Goal: Task Accomplishment & Management: Manage account settings

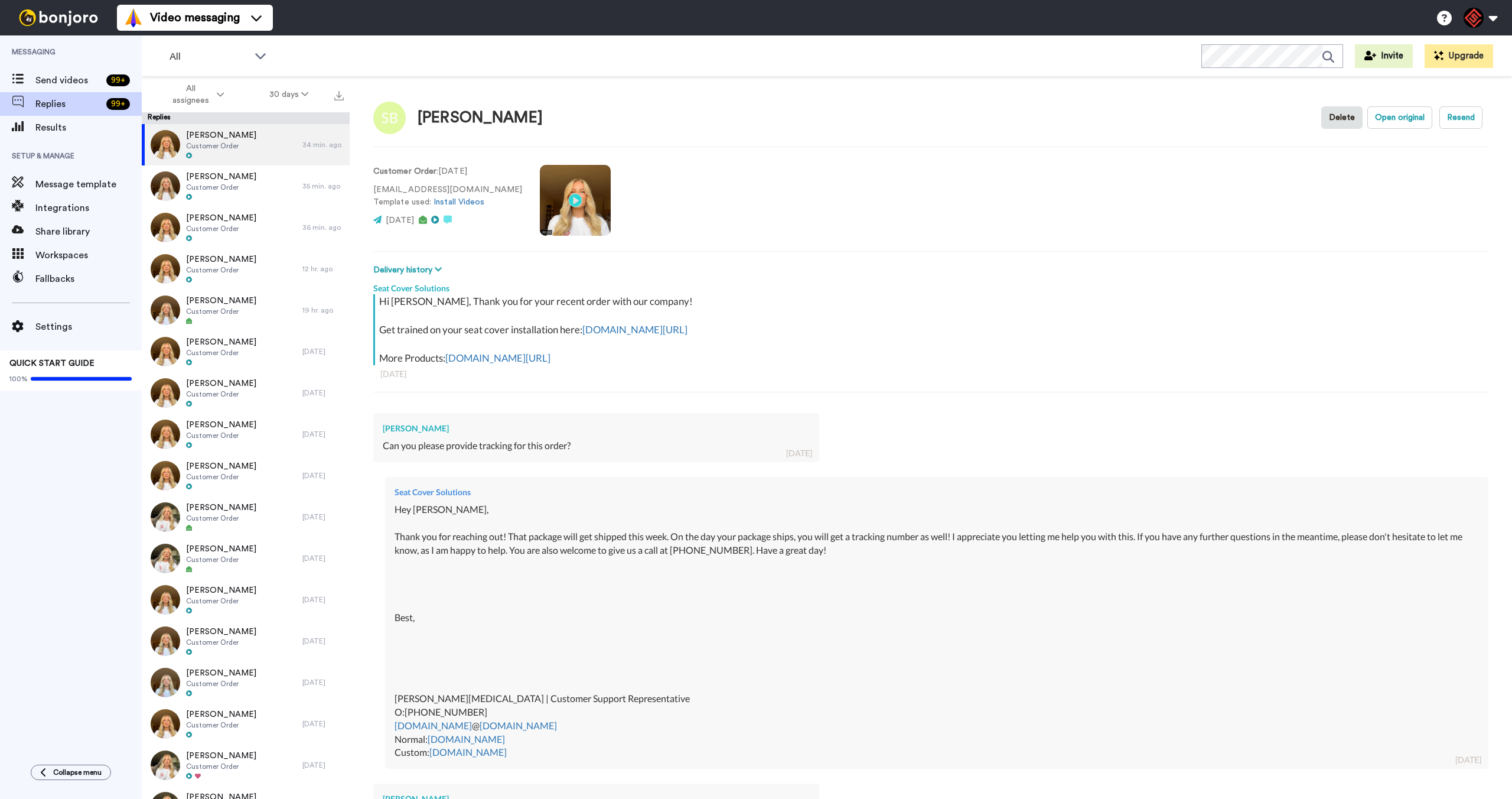
scroll to position [302, 0]
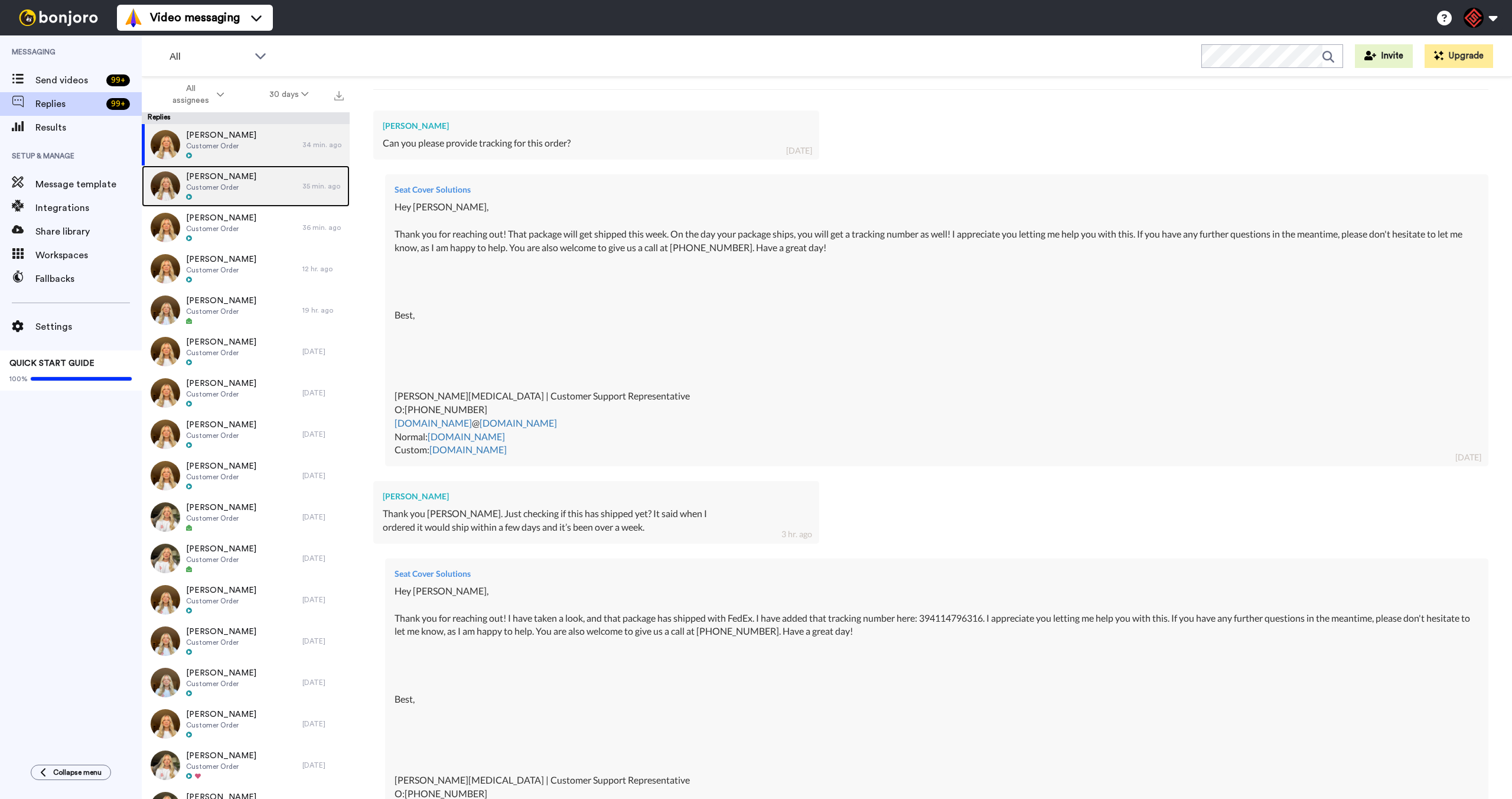
click at [234, 195] on div at bounding box center [220, 196] width 70 height 8
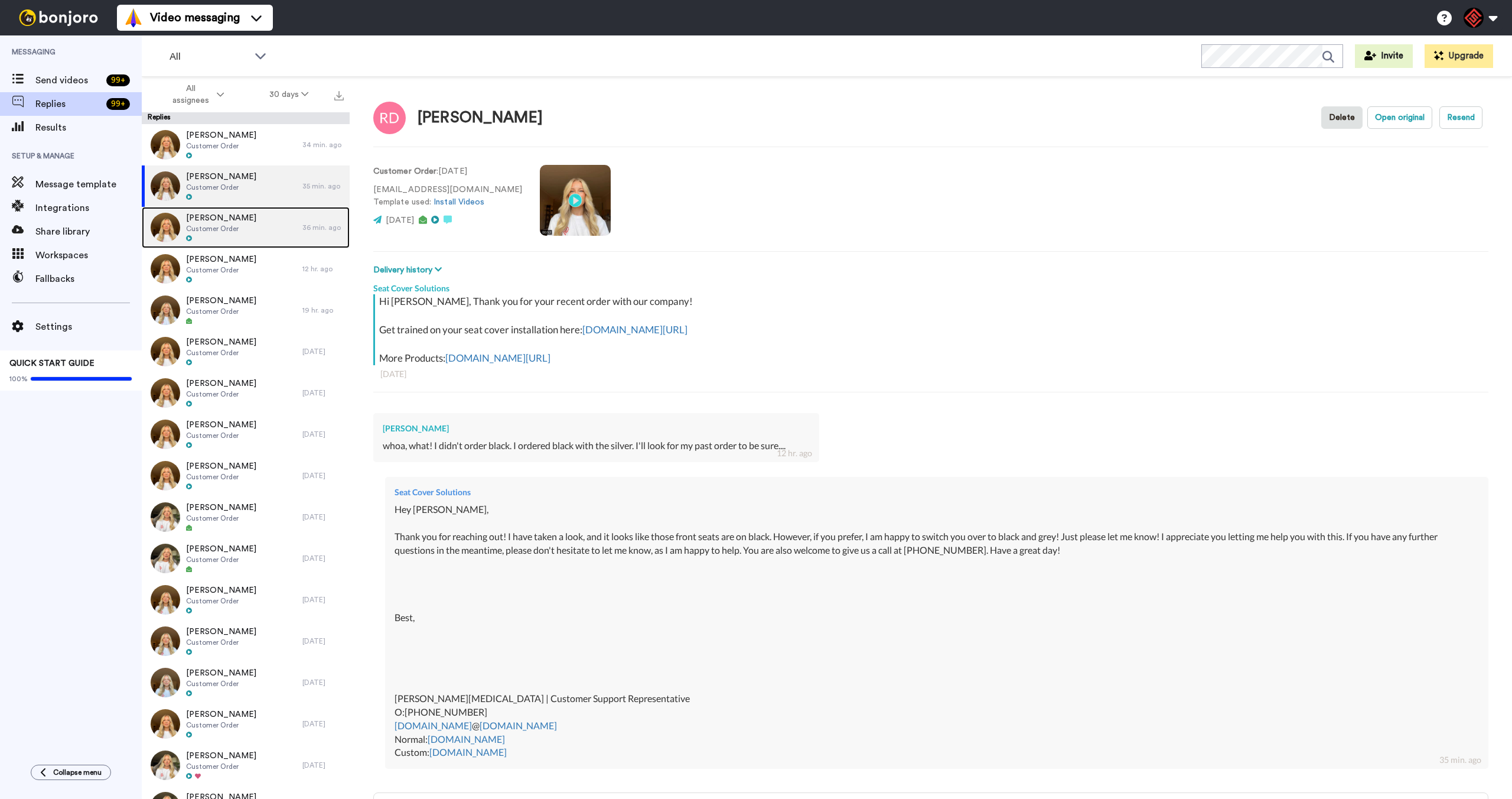
click at [255, 235] on div at bounding box center [220, 238] width 70 height 8
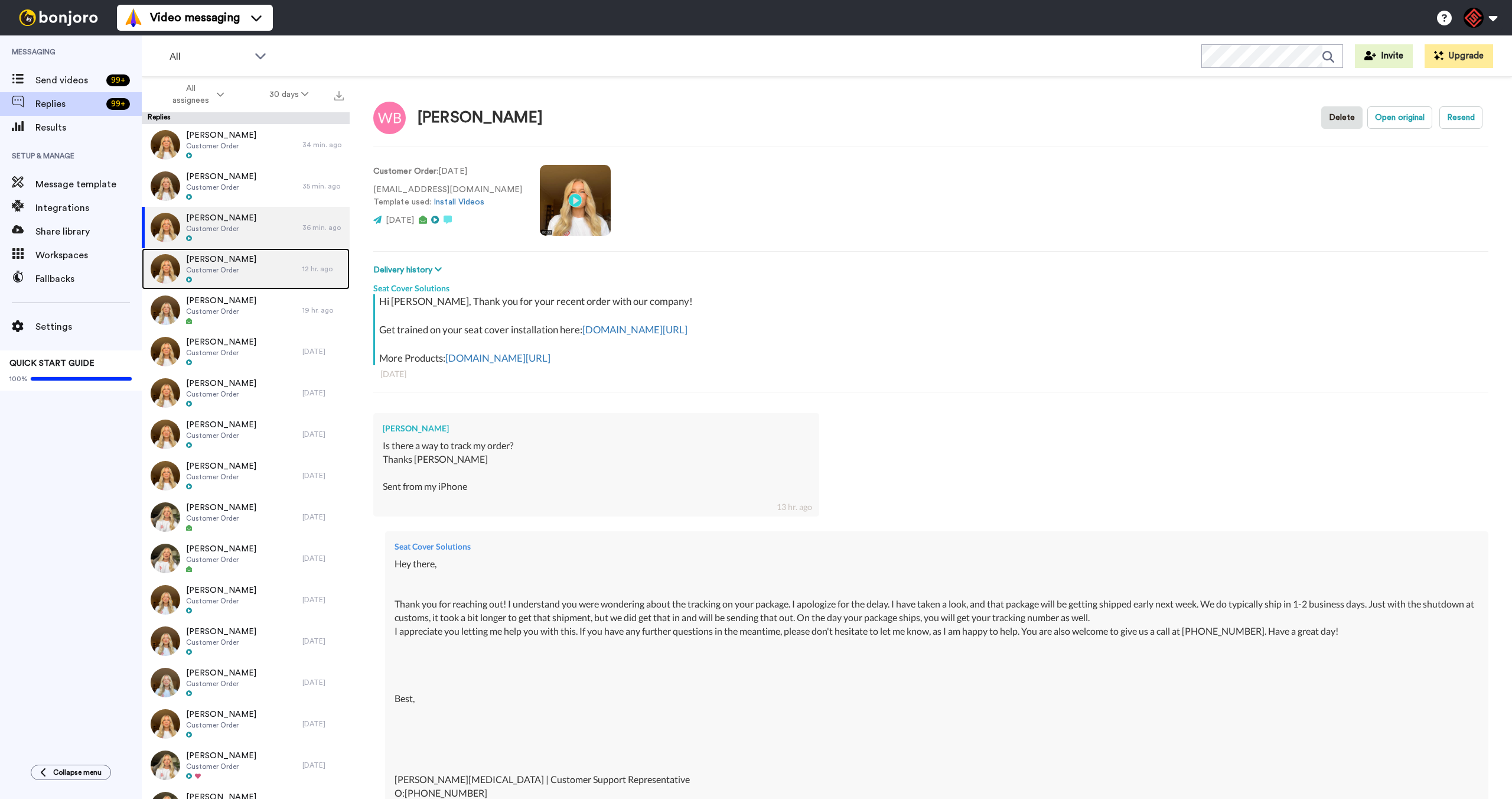
click at [252, 271] on div "[PERSON_NAME] Customer Order" at bounding box center [222, 268] width 161 height 42
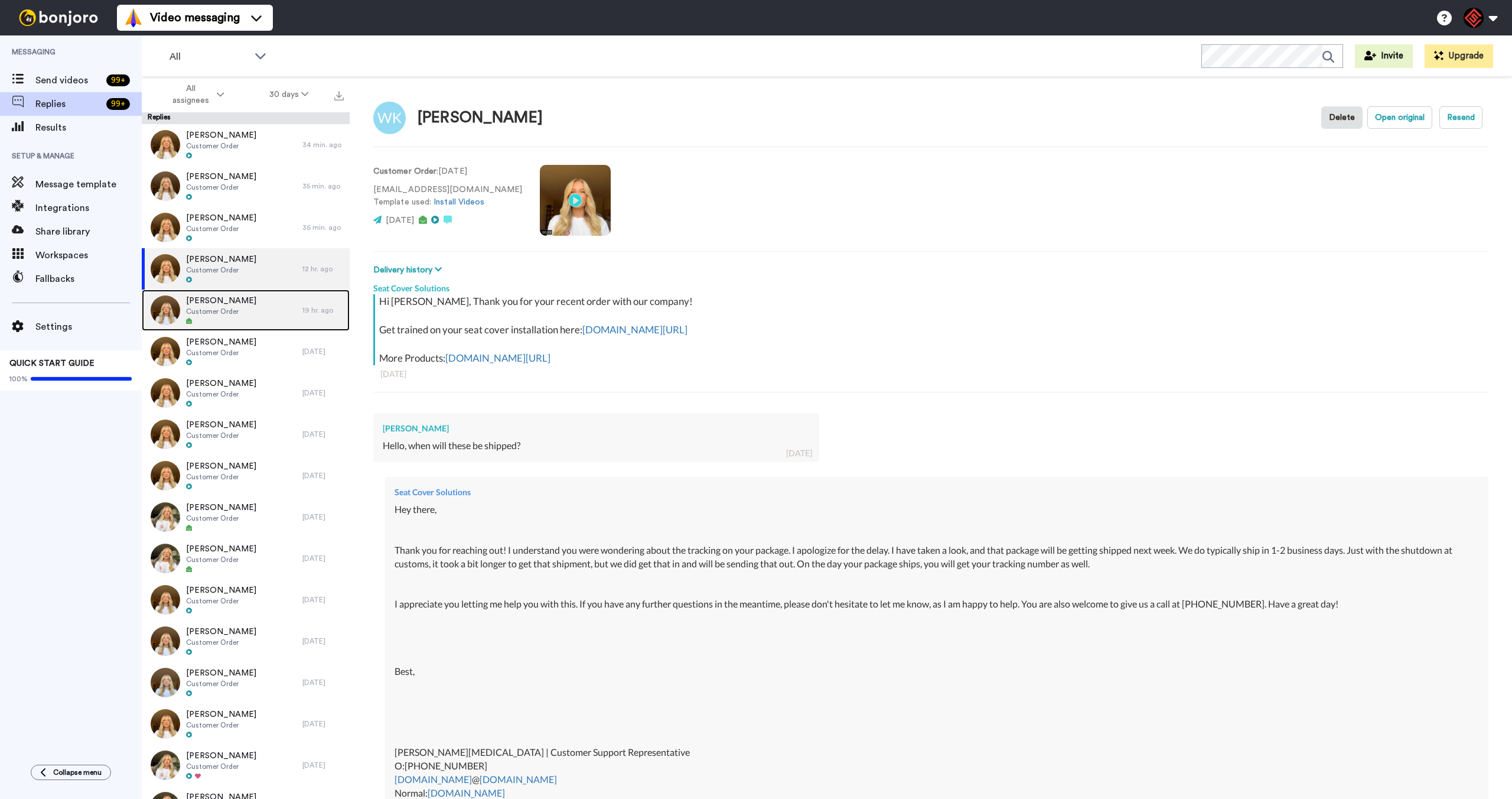
click at [245, 299] on span "[PERSON_NAME]" at bounding box center [220, 300] width 70 height 12
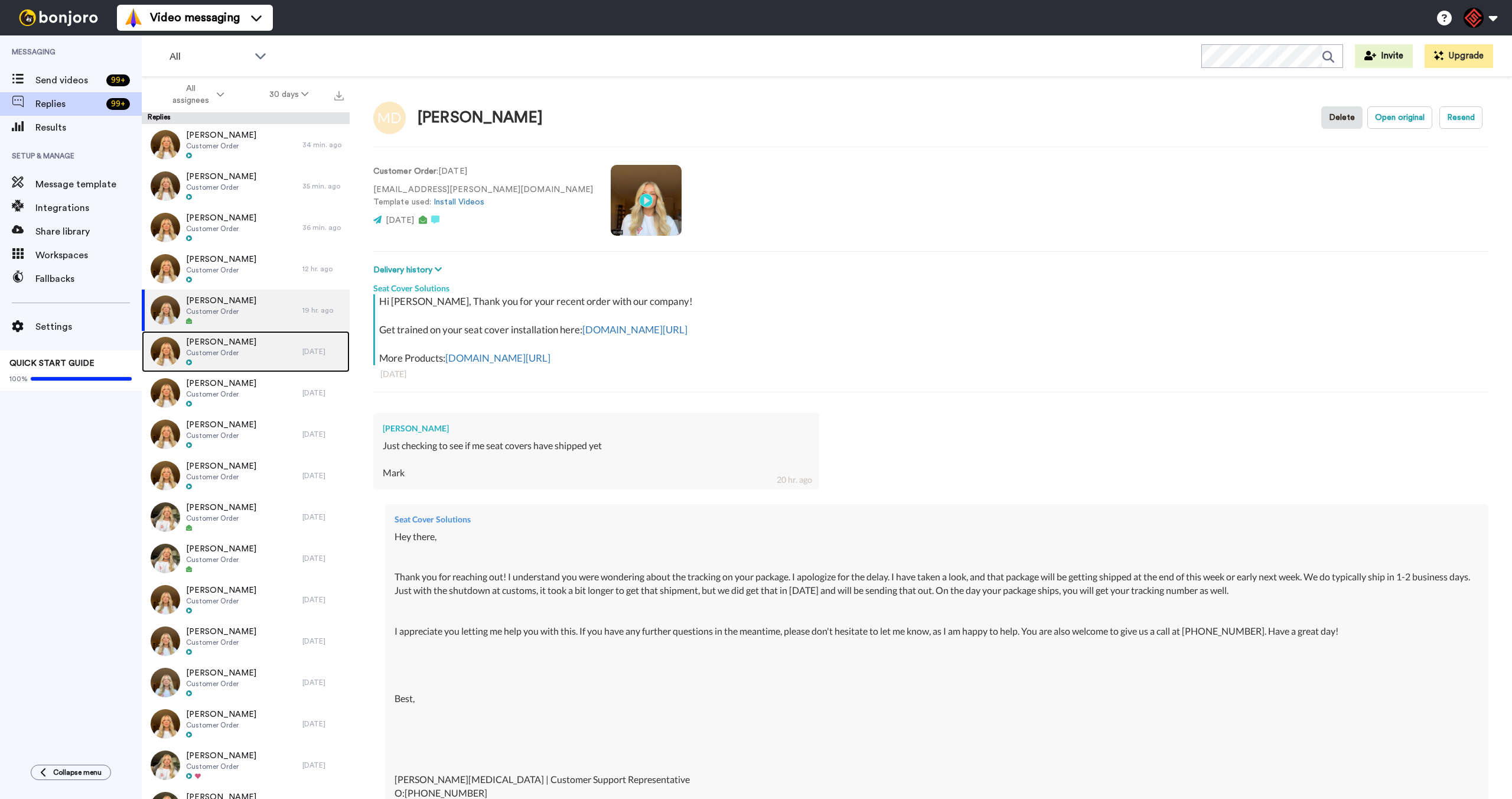
click at [243, 352] on div "[PERSON_NAME] Customer Order" at bounding box center [222, 351] width 161 height 42
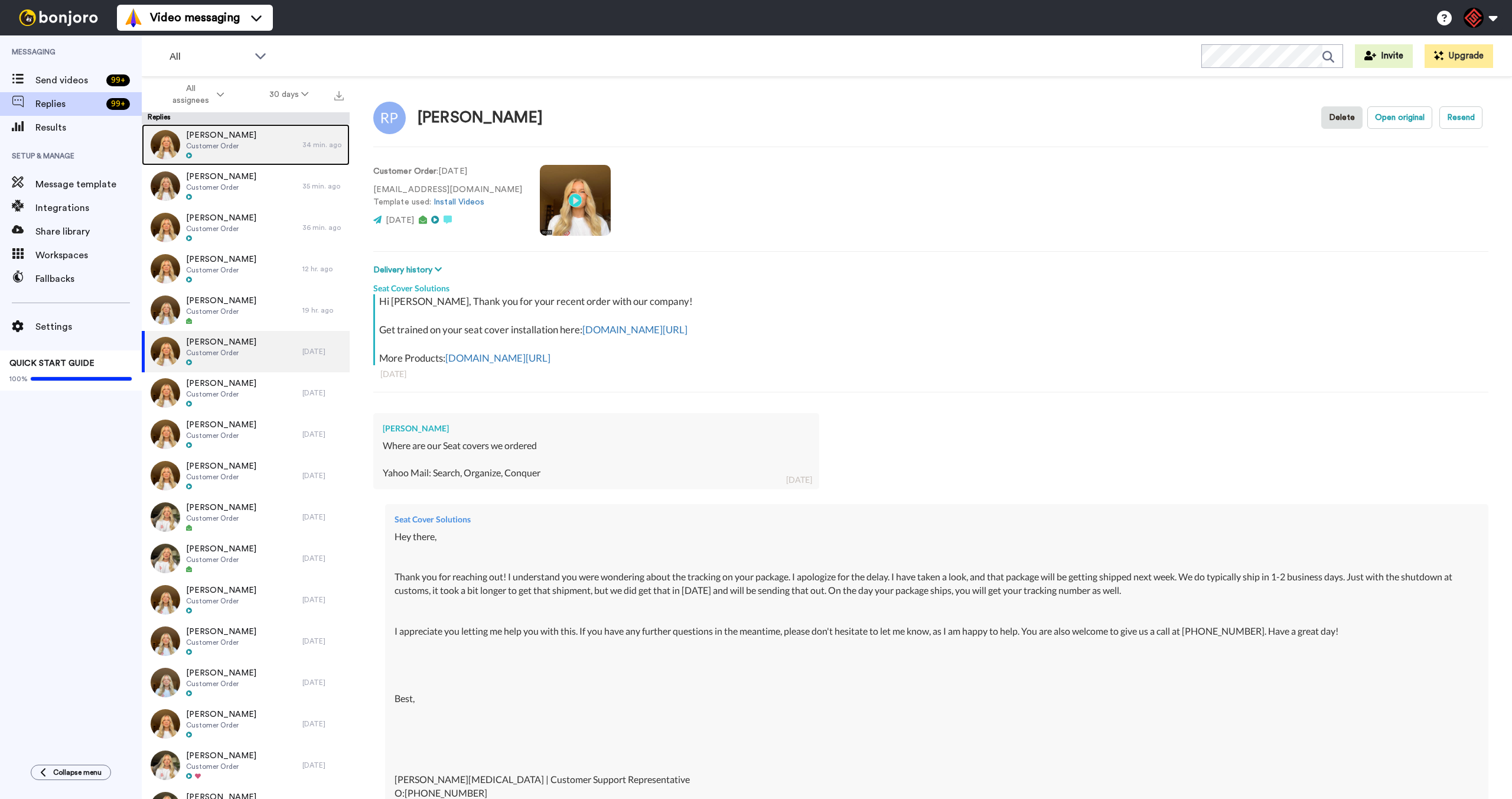
click at [208, 139] on span "[PERSON_NAME]" at bounding box center [220, 135] width 70 height 12
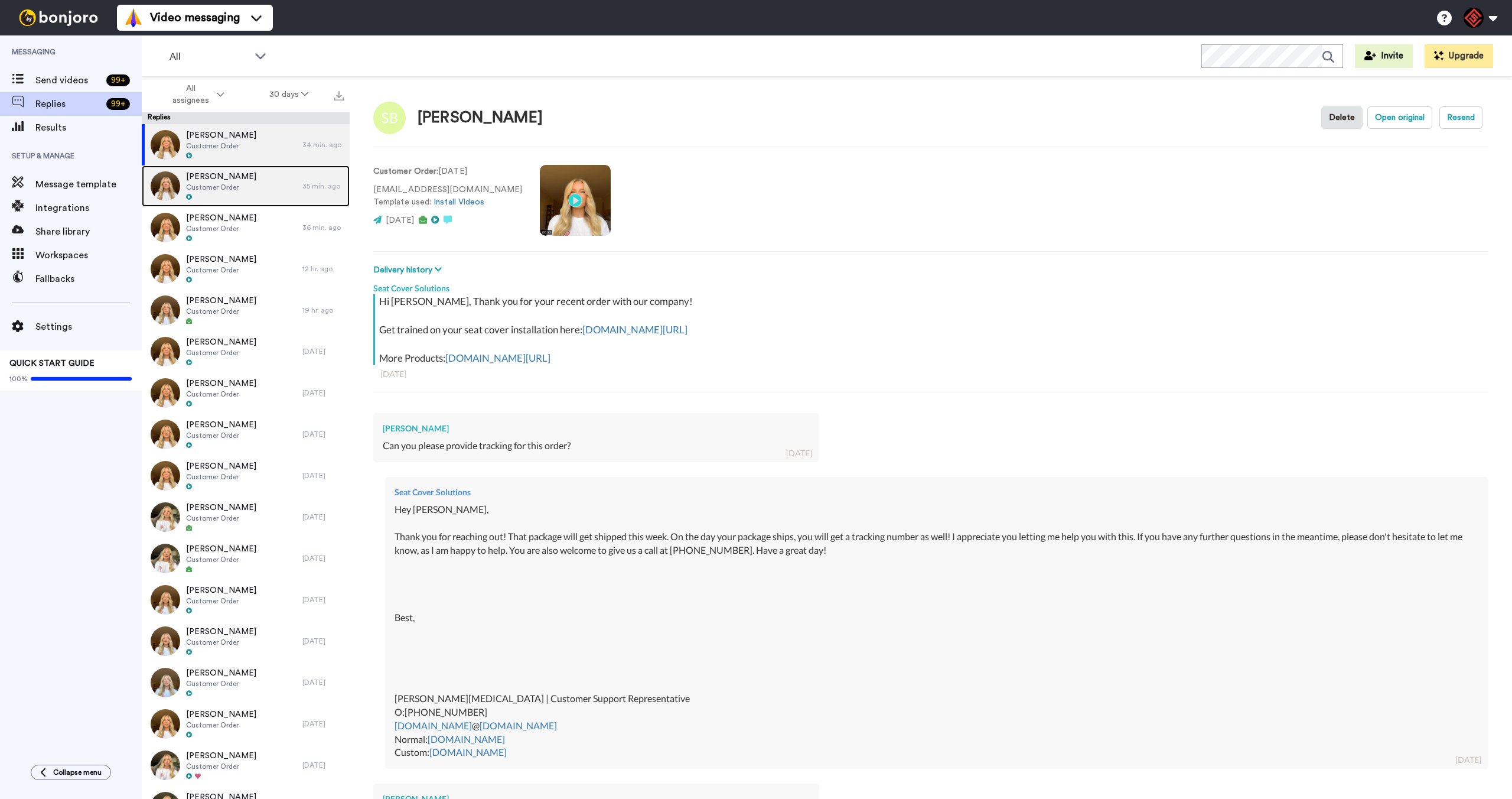
click at [260, 197] on div "[PERSON_NAME] Customer Order" at bounding box center [222, 186] width 161 height 42
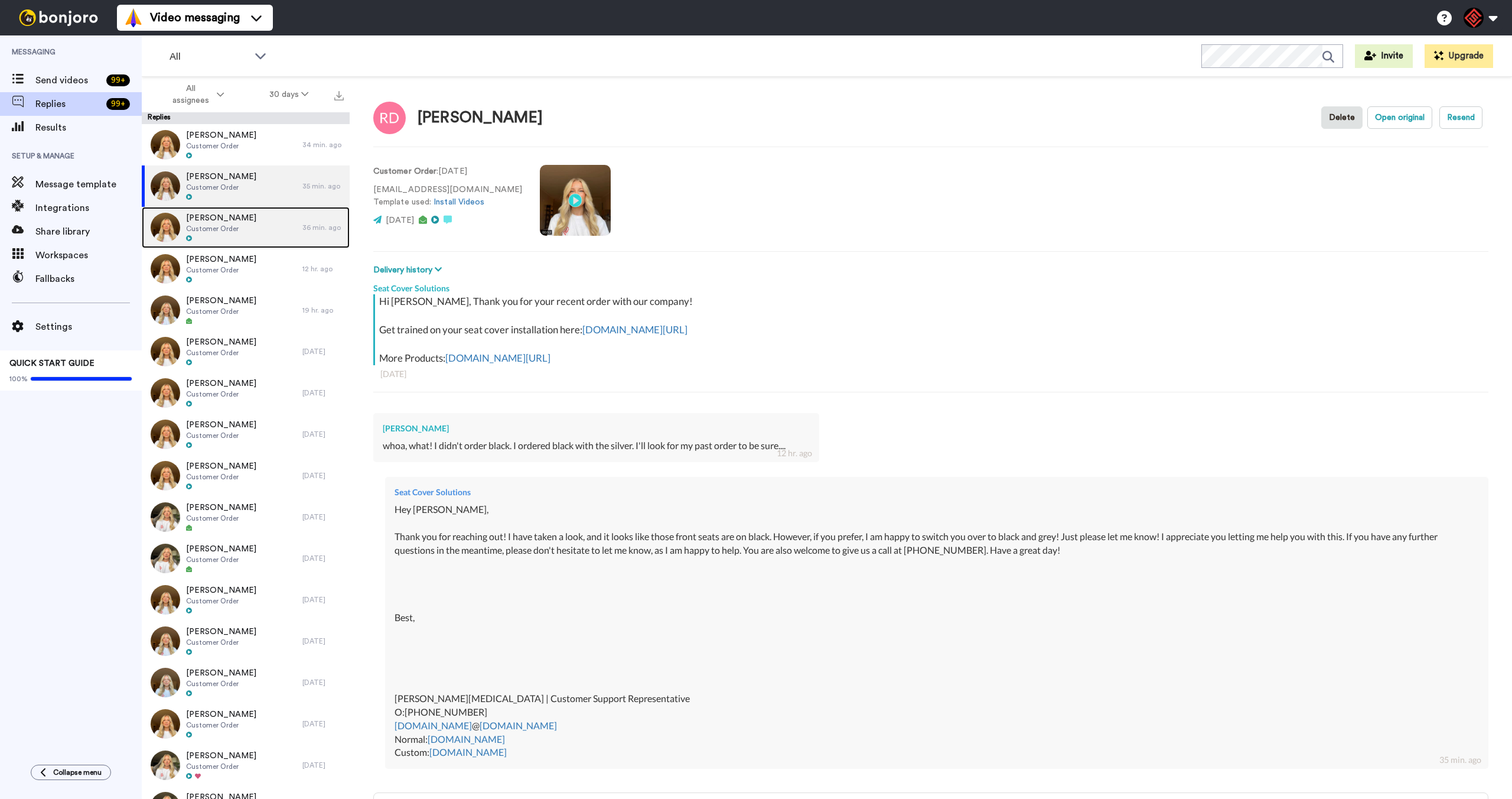
click at [269, 237] on div "[PERSON_NAME] Customer Order" at bounding box center [222, 228] width 161 height 42
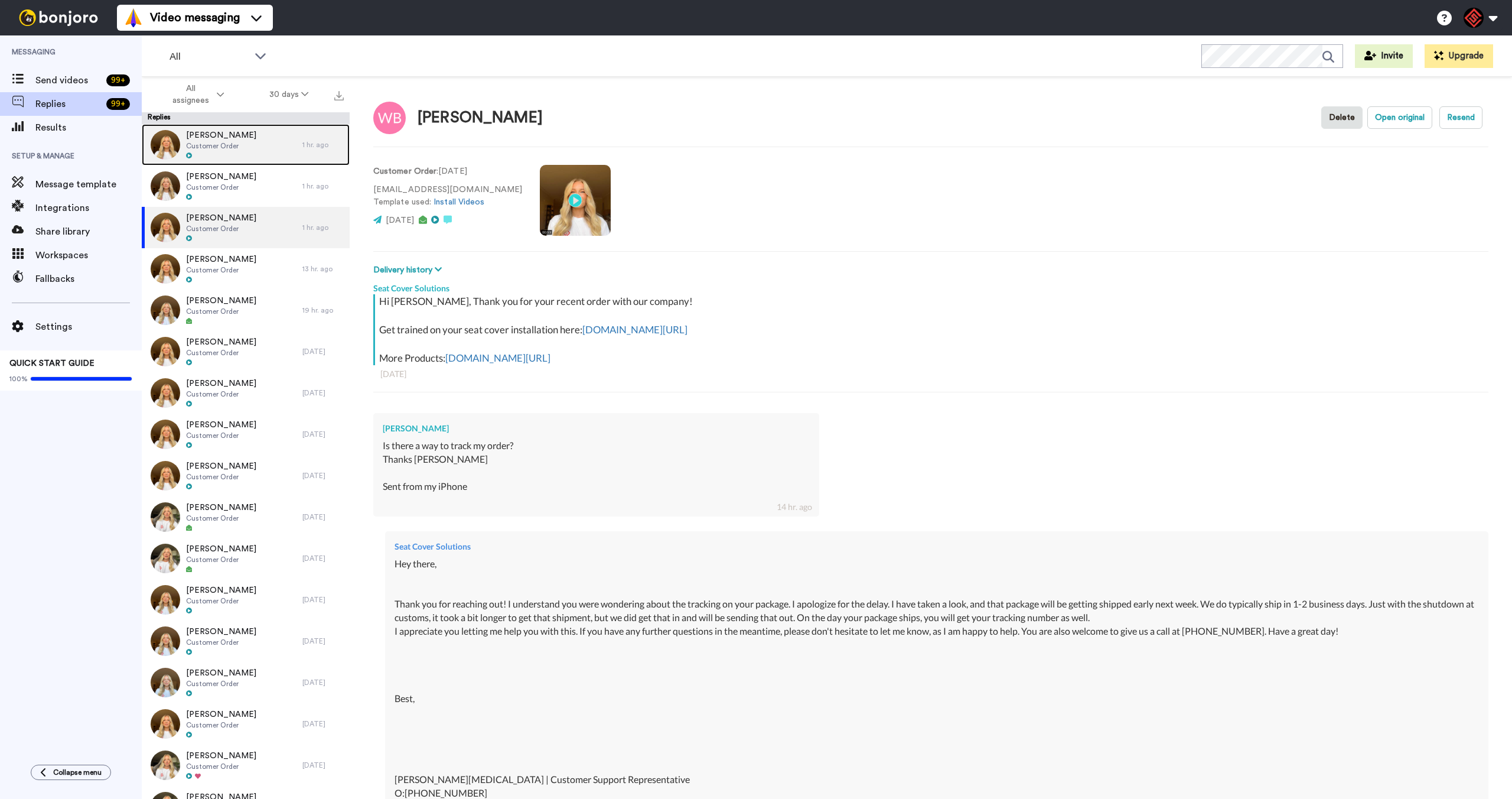
click at [276, 142] on div "[PERSON_NAME] Customer Order" at bounding box center [222, 145] width 161 height 42
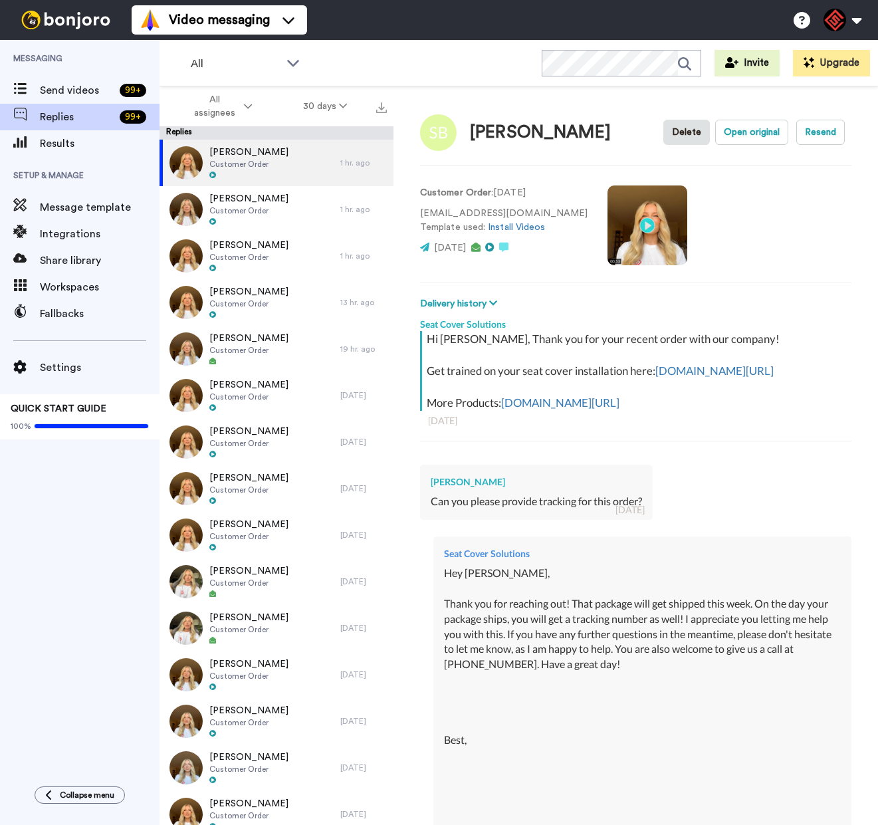
type textarea "x"
